Goal: Use online tool/utility

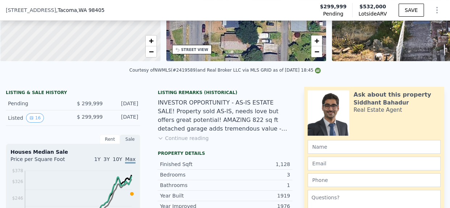
scroll to position [118, 0]
click at [184, 142] on button "Continue reading" at bounding box center [183, 138] width 51 height 7
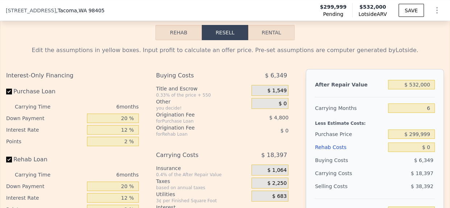
scroll to position [1217, 0]
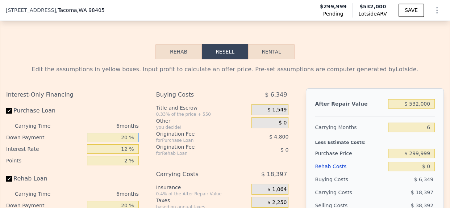
click at [115, 133] on input "20 %" at bounding box center [113, 137] width 52 height 9
type input "10 %"
type input "$ 166,463"
type input "10 %"
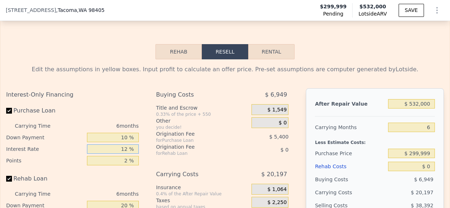
click at [121, 145] on input "12 %" at bounding box center [113, 149] width 52 height 9
type input "10 %"
type input "$ 169,163"
type input "10 %"
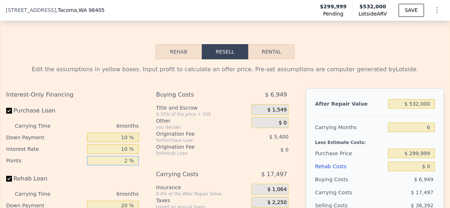
click at [124, 156] on input "2 %" at bounding box center [113, 160] width 52 height 9
type input "1.2 %"
type input "$ 171,323"
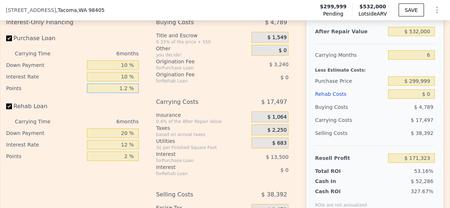
scroll to position [1291, 0]
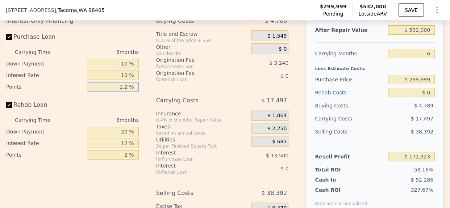
type input "1.2 %"
click at [120, 127] on input "20 %" at bounding box center [113, 131] width 52 height 9
type input "10 %"
click at [122, 139] on input "12 %" at bounding box center [113, 143] width 52 height 9
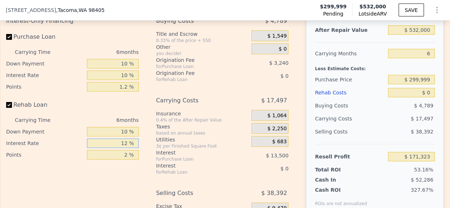
click at [122, 139] on input "12 %" at bounding box center [113, 143] width 52 height 9
type input "10 %"
click at [122, 150] on input "2 %" at bounding box center [113, 154] width 52 height 9
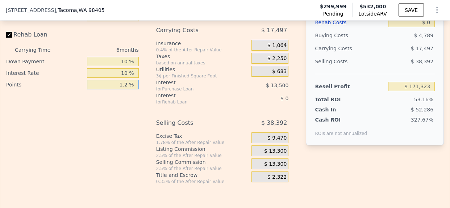
type input "1.2 %"
click at [275, 148] on span "$ 13,300" at bounding box center [275, 151] width 22 height 7
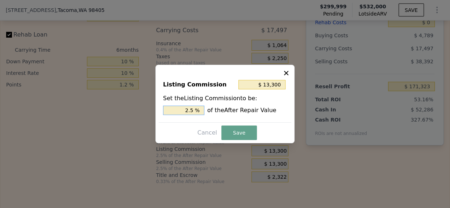
click at [185, 114] on input "2.5 %" at bounding box center [183, 110] width 41 height 9
type input "$ 5,320"
type input "1. %"
type input "$ 7,980"
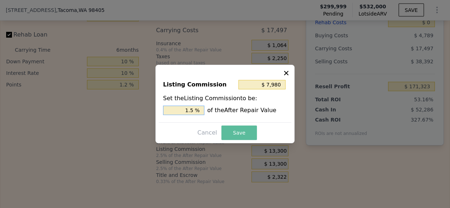
type input "1.5 %"
click at [245, 134] on button "Save" at bounding box center [239, 133] width 36 height 14
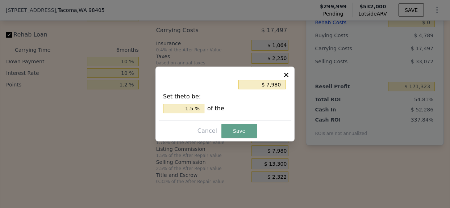
type input "$ 176,643"
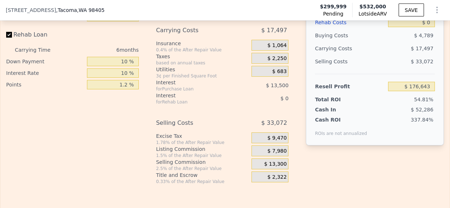
scroll to position [1258, 0]
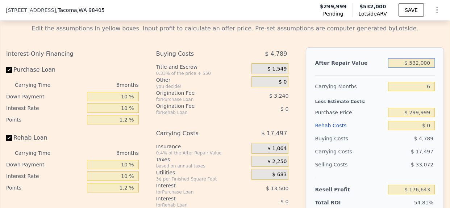
click at [414, 58] on input "$ 532,000" at bounding box center [411, 62] width 47 height 9
type input "$ 500,000"
type input "$ 146,664"
type input "$ 500,000"
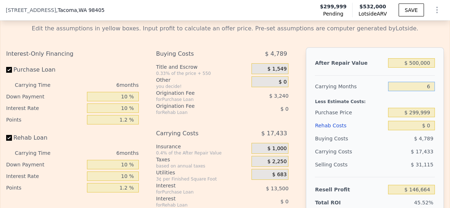
click at [422, 82] on input "6" at bounding box center [411, 86] width 47 height 9
type input "4"
type input "$ 152,475"
type input "4"
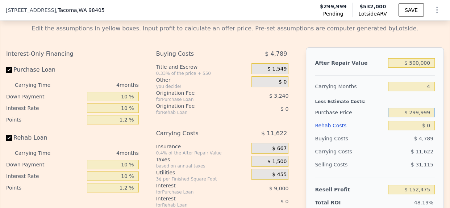
click at [420, 108] on input "$ 299,999" at bounding box center [411, 112] width 47 height 9
type input "$ 305,000"
click at [422, 121] on input "$ 0" at bounding box center [411, 125] width 47 height 9
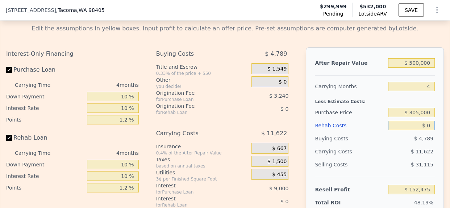
type input "$ 147,251"
type input "$ 65"
type input "$ 147,185"
type input "$ 65,000"
type input "$ 79,597"
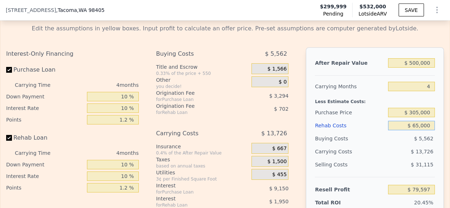
type input "$ 65,000"
click at [441, 129] on div "Edit the assumptions in yellow boxes. Input profit to calculate an offer price.…" at bounding box center [224, 153] width 449 height 270
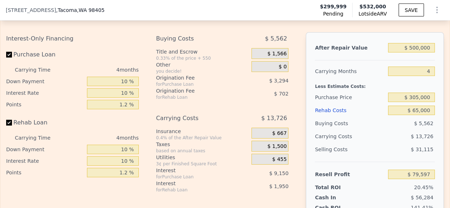
scroll to position [1272, 0]
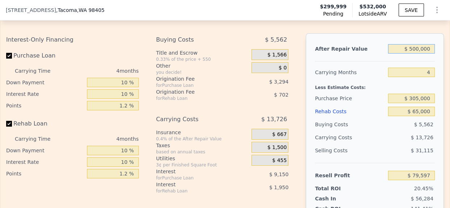
click at [415, 44] on input "$ 500,000" at bounding box center [411, 48] width 47 height 9
type input "$ 480,000"
type input "$ 60,847"
click at [434, 120] on div "After Repair Value $ 480,000 Carrying Months 4 Less Estimate Costs: Purchase Pr…" at bounding box center [375, 133] width 138 height 201
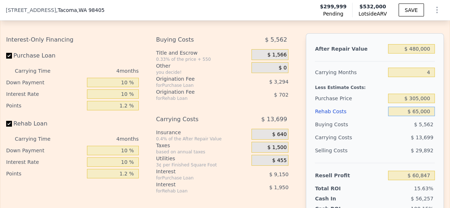
click at [423, 107] on input "$ 65,000" at bounding box center [411, 111] width 47 height 9
type input "$ 532,000"
type input "6"
type input "$ 0"
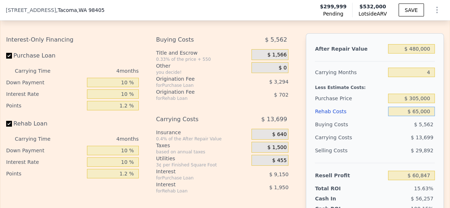
type input "$ 168,863"
click at [420, 107] on input "$ 0" at bounding box center [411, 111] width 47 height 9
click at [426, 107] on input "$ 0" at bounding box center [411, 111] width 47 height 9
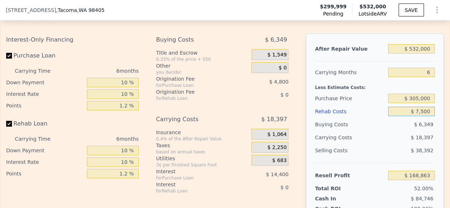
type input "$ 75,000"
type input "$ 89,063"
type input "$ 75,000"
click at [437, 111] on div "After Repair Value $ 532,000 Carrying Months 6 Less Estimate Costs: Purchase Pr…" at bounding box center [375, 133] width 138 height 201
click at [412, 44] on input "$ 532,000" at bounding box center [411, 48] width 47 height 9
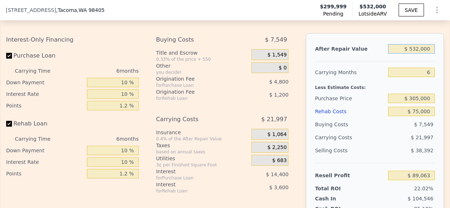
click at [412, 44] on input "$ 532,000" at bounding box center [411, 48] width 47 height 9
type input "$ 500,000"
type input "$ 59,404"
type input "$ 500,000"
click at [434, 99] on div "After Repair Value $ 500,000 Carrying Months 6 Less Estimate Costs: Purchase Pr…" at bounding box center [375, 133] width 138 height 201
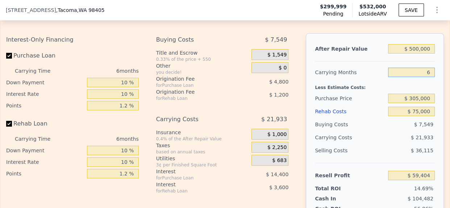
click at [421, 68] on input "6" at bounding box center [411, 72] width 47 height 9
type input "5"
type input "$ 63,060"
type input "4"
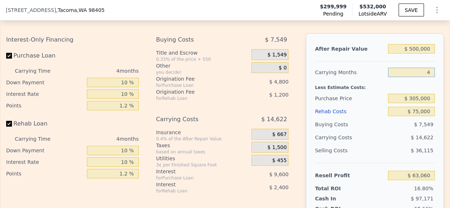
type input "$ 66,715"
type input "5"
type input "$ 63,060"
type input "5"
click at [431, 87] on div "After Repair Value $ 500,000 Carrying Months 5 Less Estimate Costs: Purchase Pr…" at bounding box center [375, 133] width 138 height 201
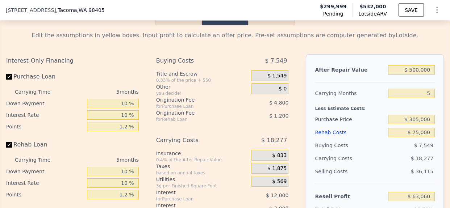
scroll to position [1253, 0]
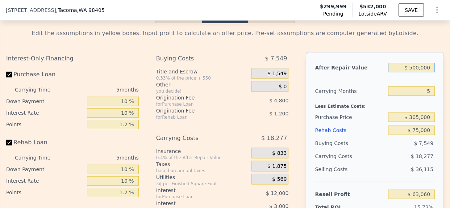
click at [418, 63] on input "$ 500,000" at bounding box center [411, 67] width 47 height 9
type input "$ 4"
type input "-$ 400,538"
type input "$ 495"
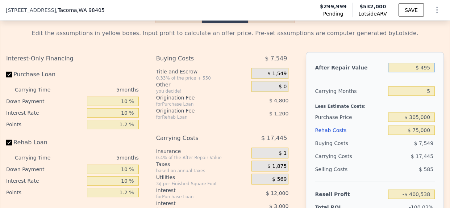
type input "-$ 400,083"
type input "$ 495,000"
type input "$ 58,424"
type input "$ 495,000"
click at [436, 88] on div "After Repair Value $ 495,000 Carrying Months 5 Less Estimate Costs: Purchase Pr…" at bounding box center [375, 152] width 138 height 201
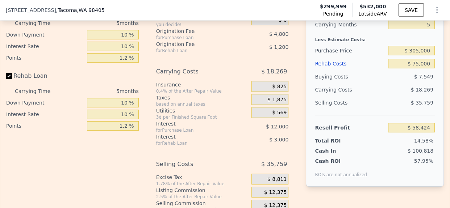
scroll to position [1335, 0]
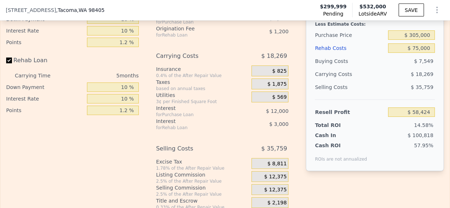
click at [277, 174] on span "$ 12,375" at bounding box center [275, 177] width 22 height 7
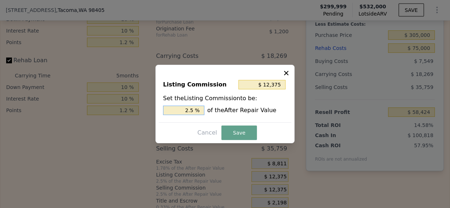
click at [187, 109] on input "2.5 %" at bounding box center [183, 110] width 41 height 9
type input "$ 9,900"
type input "2 %"
click at [234, 136] on button "Save" at bounding box center [239, 133] width 36 height 14
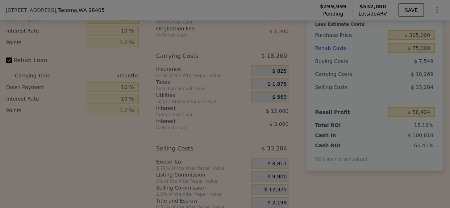
type input "$ 60,899"
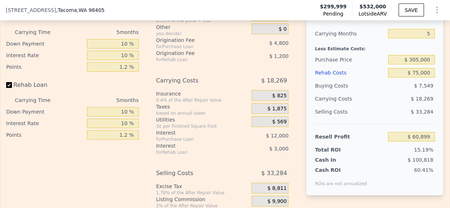
scroll to position [1312, 0]
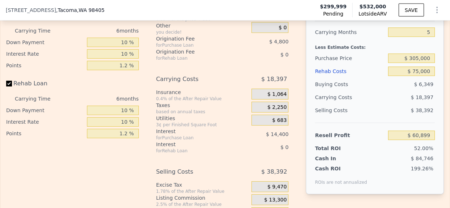
type input "$ 532,000"
type input "6"
type input "$ 0"
type input "$ 168,863"
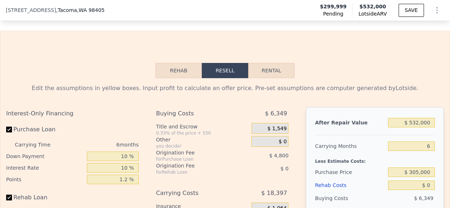
scroll to position [1197, 0]
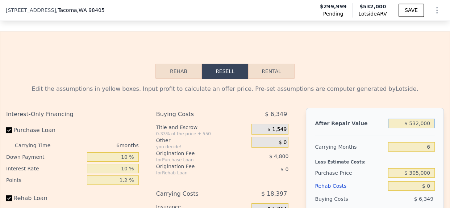
click at [417, 119] on input "$ 532,000" at bounding box center [411, 123] width 47 height 9
type input "$ 4"
type input "-$ 324,227"
type input "$ 495"
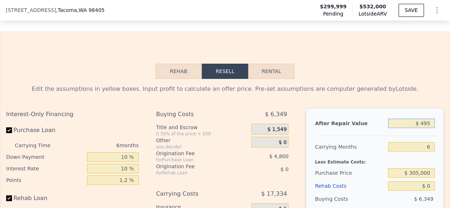
type input "-$ 323,772"
type input "$ 495,000"
type input "$ 134,570"
type input "$ 495,000"
click at [427, 142] on input "6" at bounding box center [411, 146] width 47 height 9
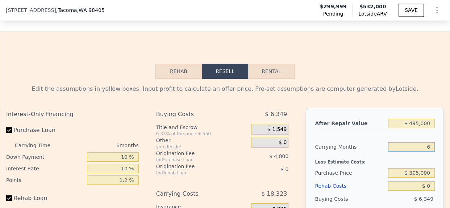
click at [427, 142] on input "6" at bounding box center [411, 146] width 47 height 9
type input "4"
type input "$ 140,678"
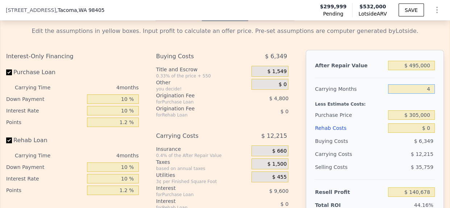
scroll to position [1265, 0]
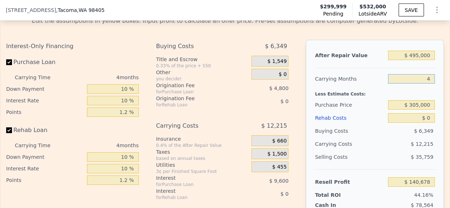
type input "4"
click at [402, 151] on div "$ 35,759" at bounding box center [411, 157] width 47 height 13
click at [413, 100] on input "$ 305,000" at bounding box center [411, 104] width 47 height 9
type input "$ 305,555"
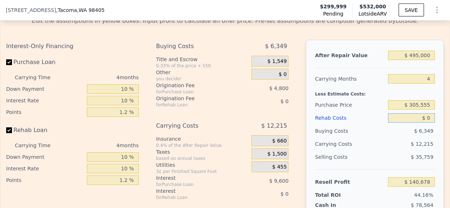
click at [428, 113] on input "$ 0" at bounding box center [411, 117] width 47 height 9
type input "$ 134,839"
type input "$ 750,000"
type input "-$ 651,161"
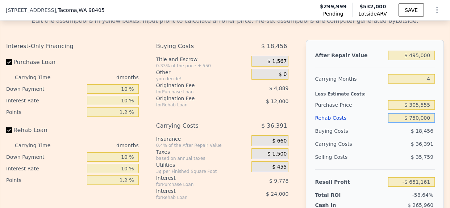
type input "$ 75,000"
type input "$ 56,239"
type input "$ 75,000"
click at [433, 138] on div "After Repair Value $ 495,000 Carrying Months 4 Less Estimate Costs: Purchase Pr…" at bounding box center [375, 140] width 138 height 201
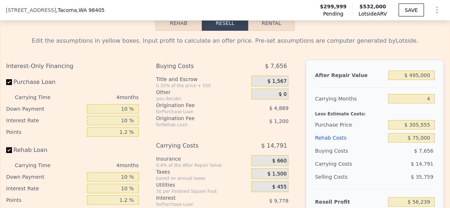
scroll to position [1242, 0]
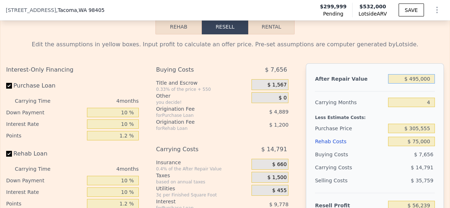
click at [417, 74] on input "$ 495,000" at bounding box center [411, 78] width 47 height 9
type input "$ 480,000"
type input "$ 42,326"
click at [405, 148] on div "$ 7,656" at bounding box center [411, 154] width 47 height 13
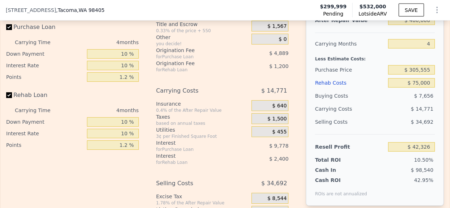
scroll to position [1274, 0]
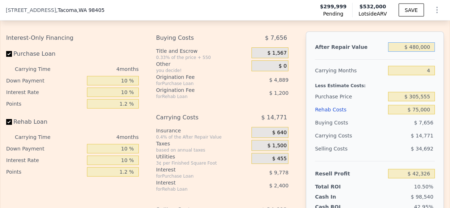
click at [413, 42] on input "$ 480,000" at bounding box center [411, 46] width 47 height 9
type input "$ 4"
type input "-$ 402,888"
type input "$ 44"
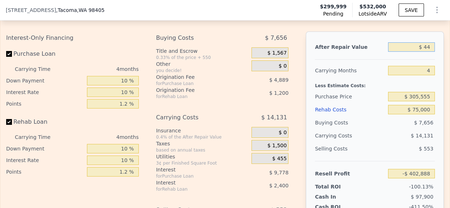
type input "-$ 402,851"
type input "$ 440"
type input "-$ 402,484"
type input "$ 440,000"
type input "$ 5,224"
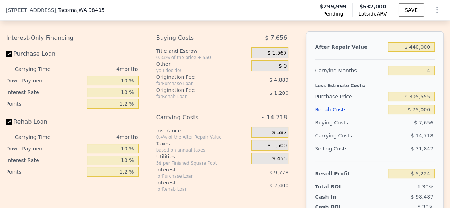
click at [395, 142] on div "$ 31,847" at bounding box center [411, 148] width 47 height 13
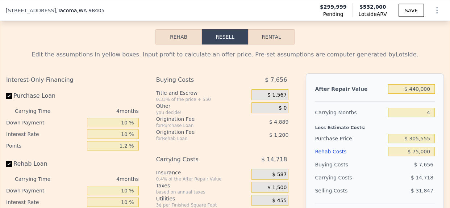
scroll to position [1228, 0]
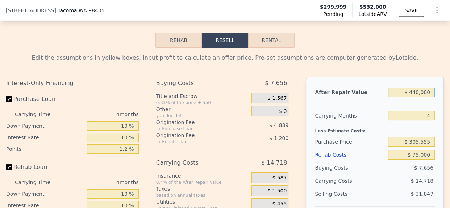
click at [417, 88] on input "$ 440,000" at bounding box center [411, 92] width 47 height 9
type input "$ 4"
type input "-$ 402,888"
type input "$ 485"
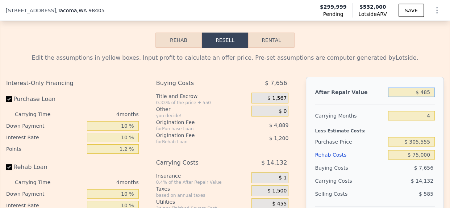
type input "-$ 402,443"
type input "$ 485,000"
type input "$ 46,963"
click at [373, 109] on div "Carrying Months" at bounding box center [350, 115] width 70 height 13
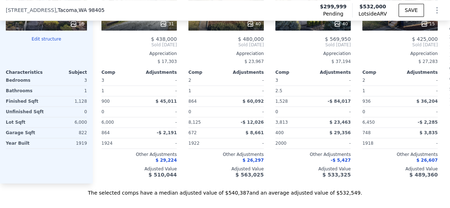
scroll to position [996, 0]
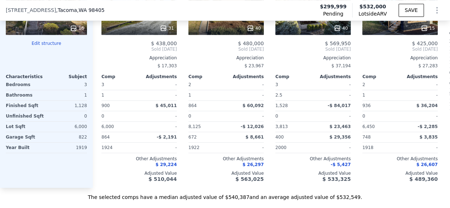
type input "$ 532,000"
type input "6"
type input "$ 0"
type input "$ 168,863"
